Goal: Book appointment/travel/reservation

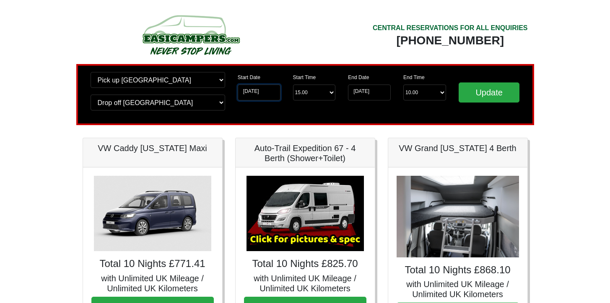
click at [267, 95] on input "10-04-2026" at bounding box center [259, 93] width 43 height 16
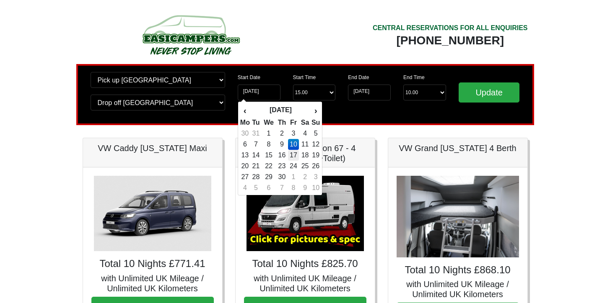
click at [296, 157] on td "17" at bounding box center [293, 155] width 11 height 11
type input "[DATE]"
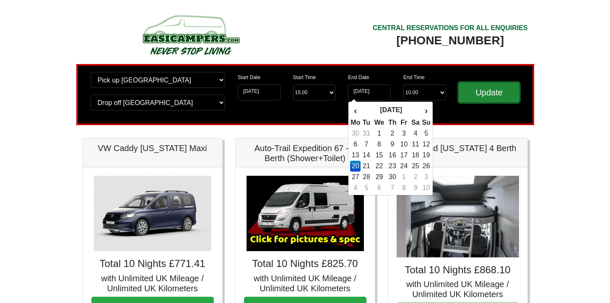
click at [482, 87] on input "Update" at bounding box center [489, 93] width 61 height 20
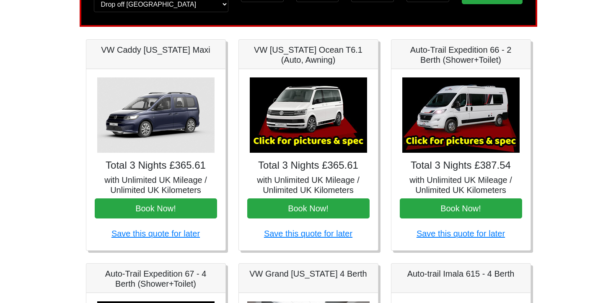
scroll to position [65, 0]
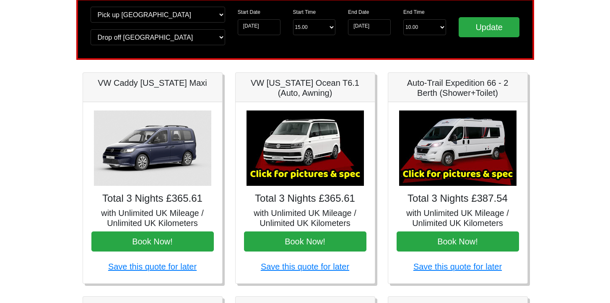
click at [293, 147] on img at bounding box center [304, 148] width 117 height 75
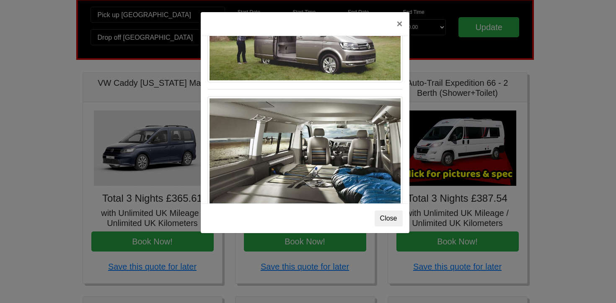
scroll to position [914, 0]
